Goal: Information Seeking & Learning: Learn about a topic

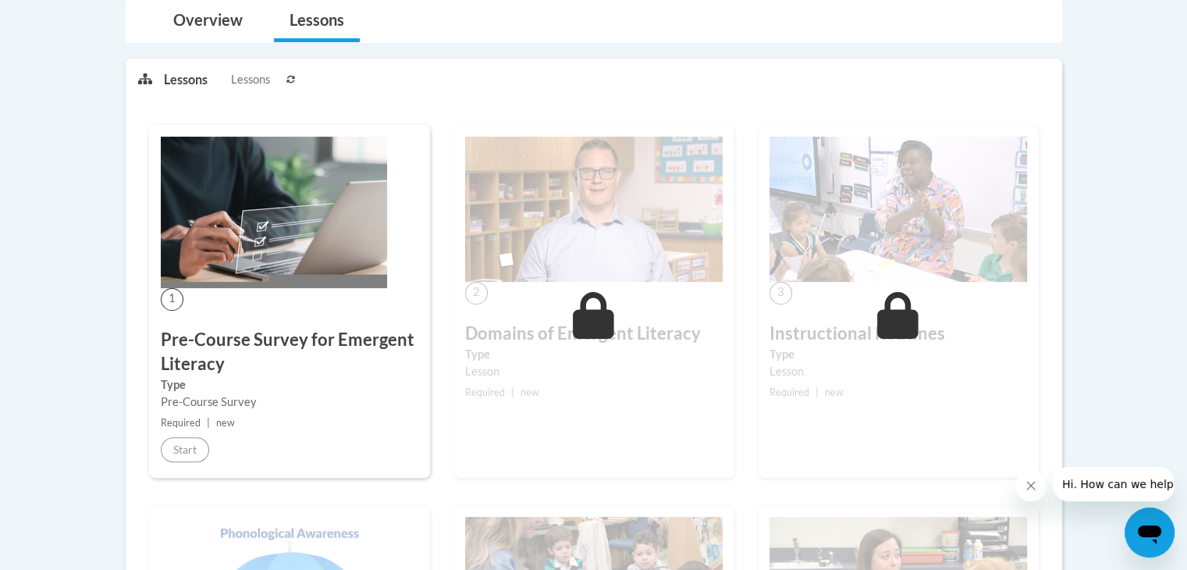
scroll to position [392, 0]
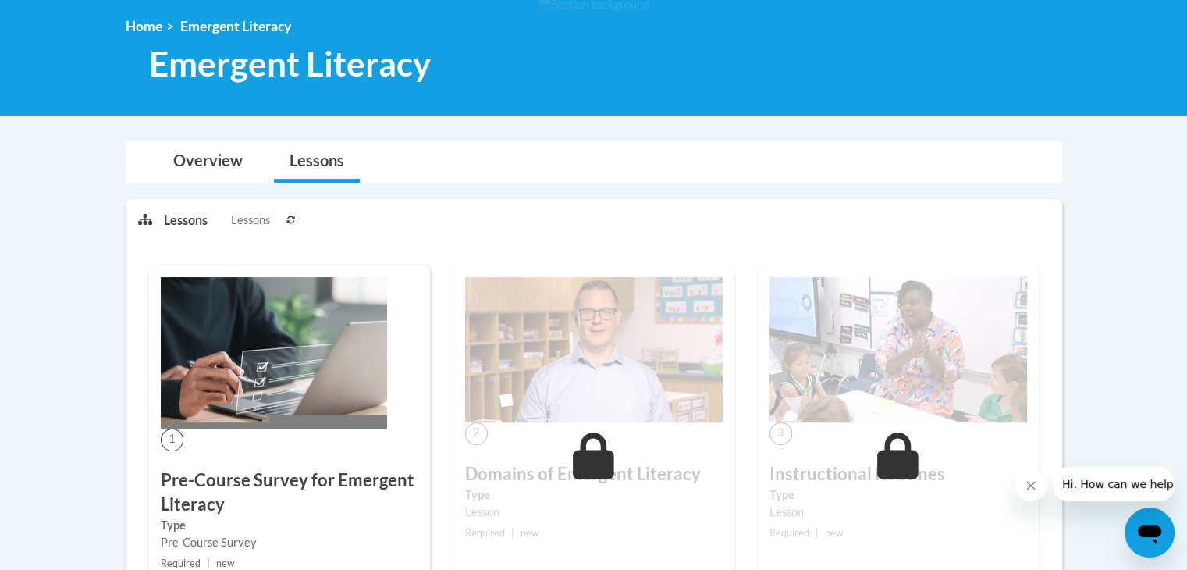
scroll to position [392, 0]
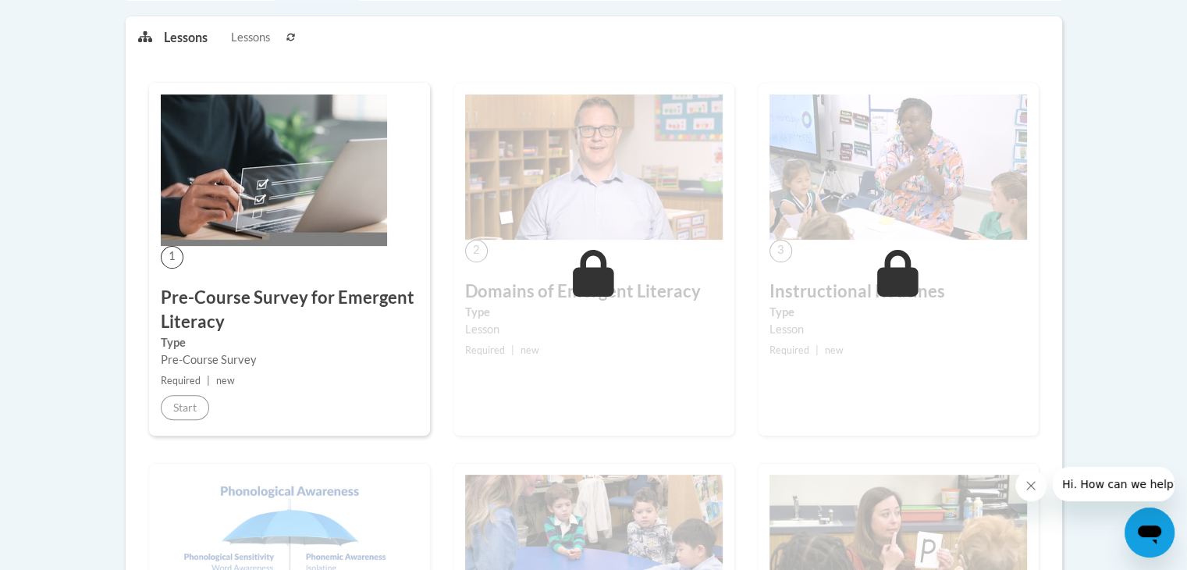
click at [233, 354] on div "Pre-Course Survey" at bounding box center [290, 359] width 258 height 17
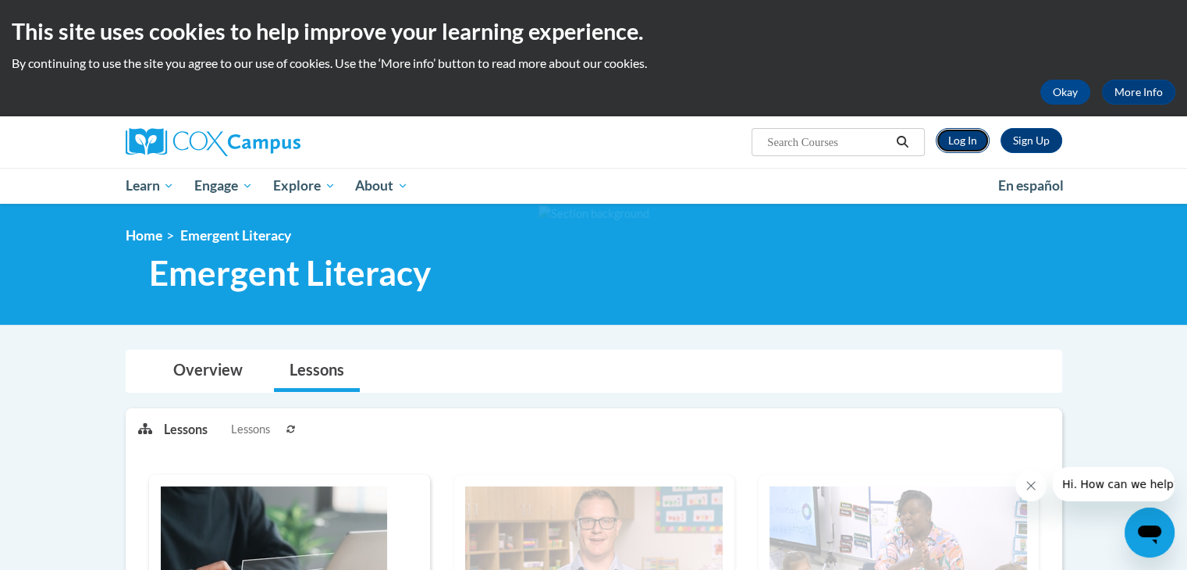
click at [964, 148] on link "Log In" at bounding box center [963, 140] width 54 height 25
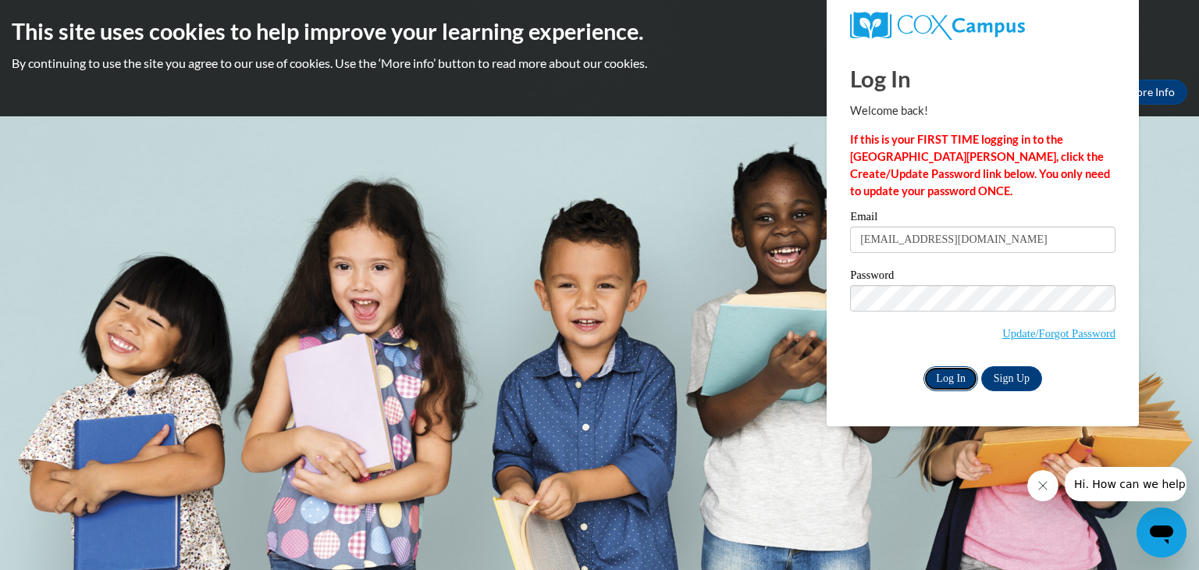
click at [934, 375] on input "Log In" at bounding box center [950, 378] width 55 height 25
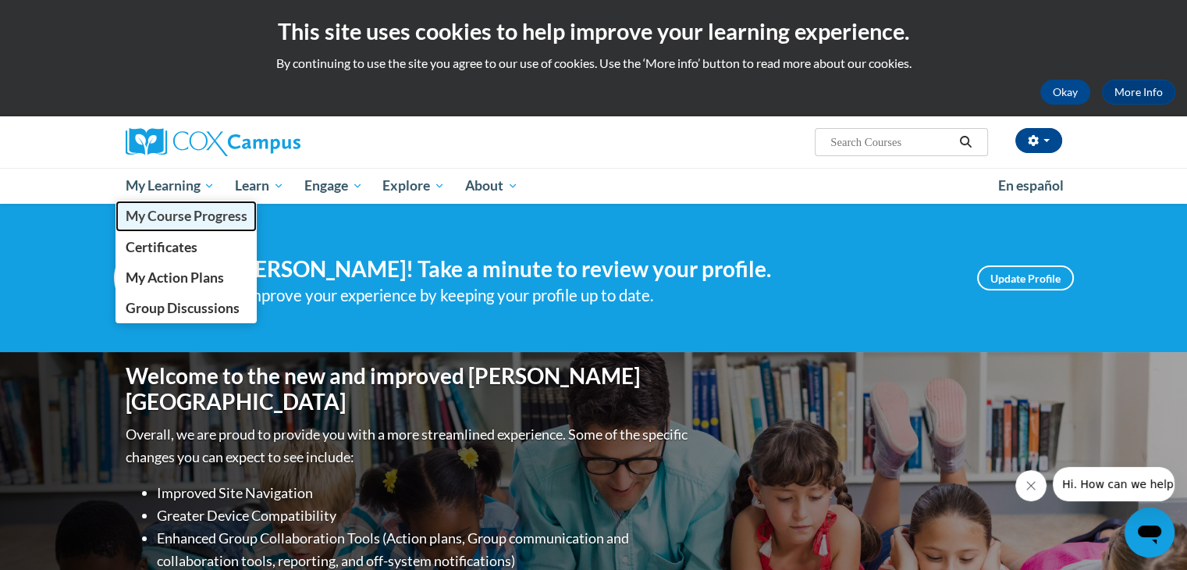
click at [200, 221] on span "My Course Progress" at bounding box center [186, 216] width 122 height 16
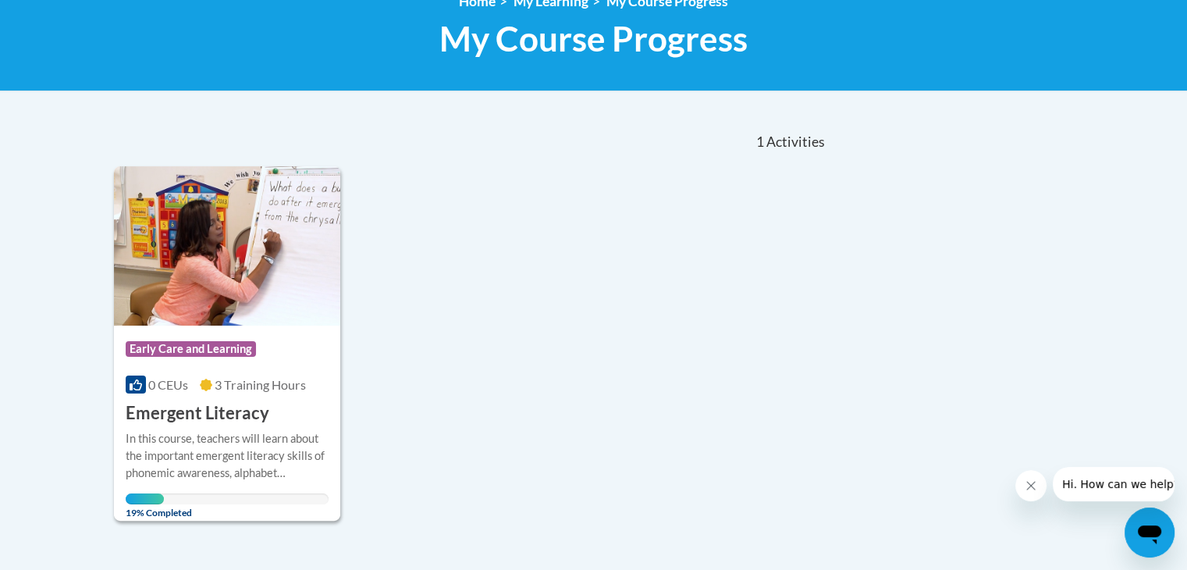
scroll to position [244, 0]
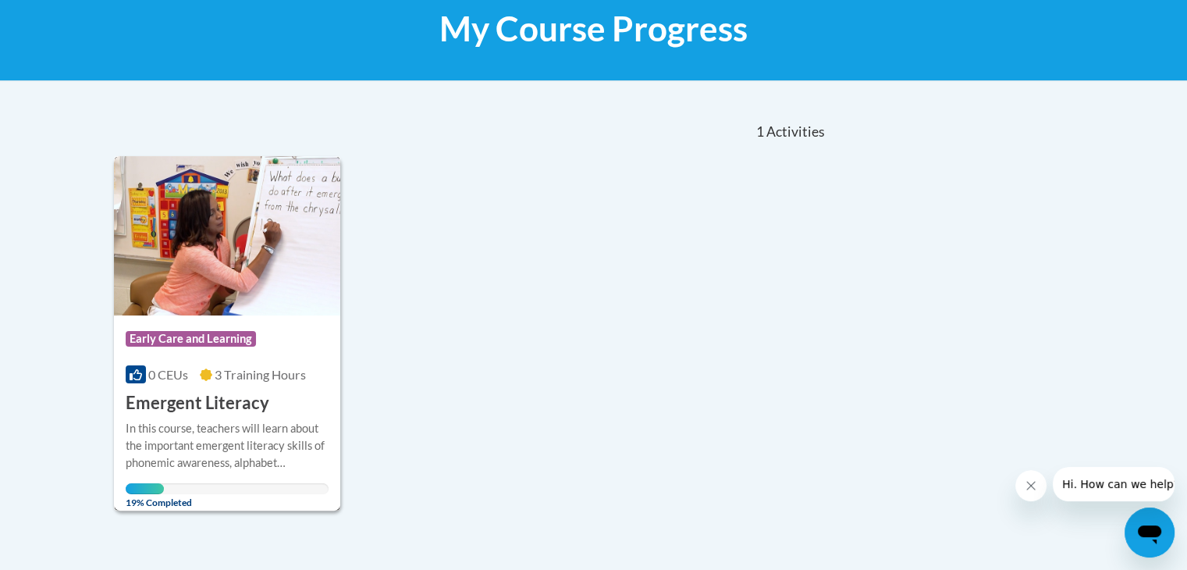
click at [209, 368] on icon at bounding box center [206, 374] width 12 height 12
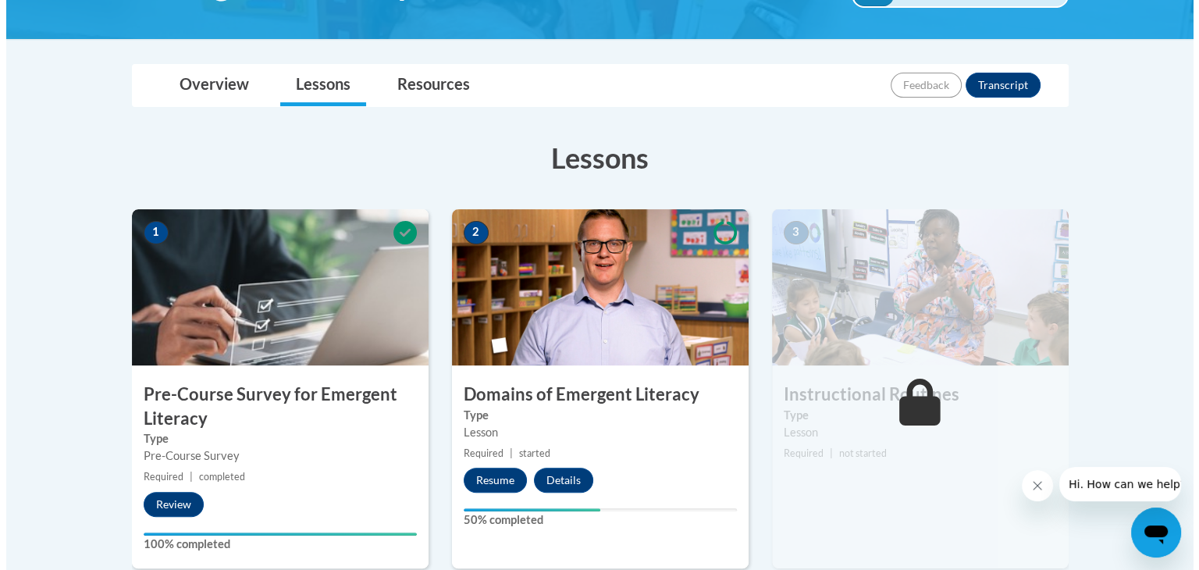
scroll to position [340, 0]
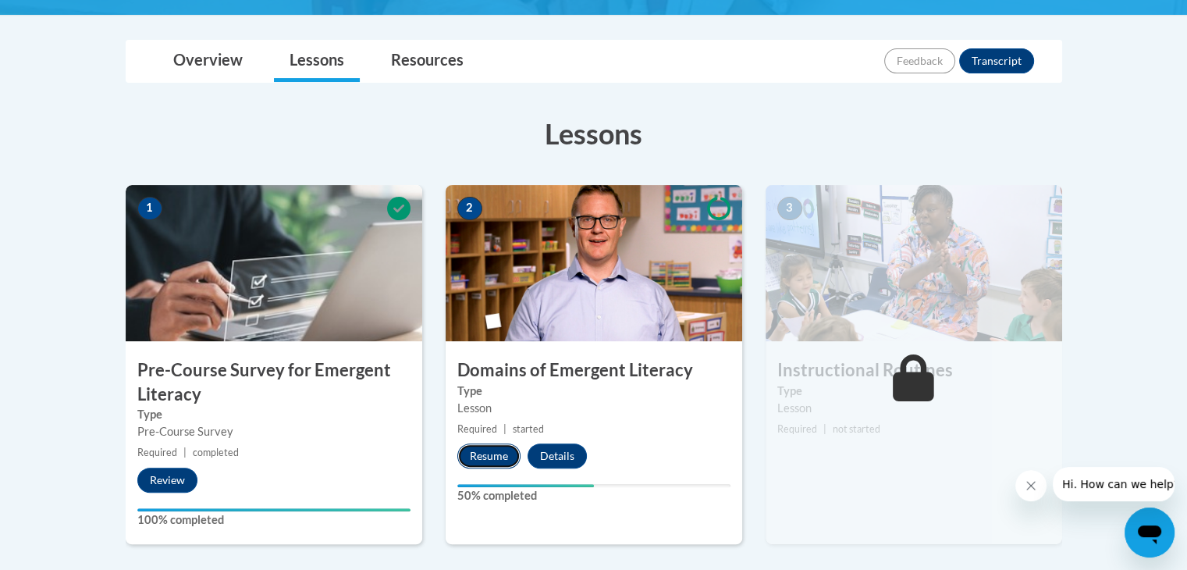
click at [493, 450] on button "Resume" at bounding box center [488, 455] width 63 height 25
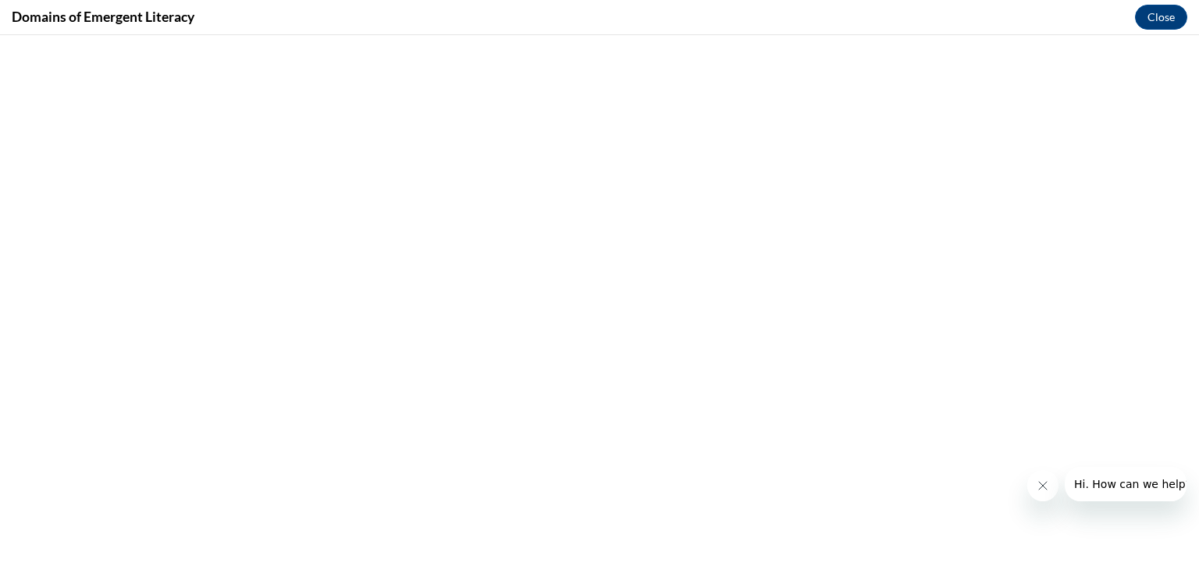
click at [1045, 499] on button "Close message from company" at bounding box center [1041, 485] width 31 height 31
